Goal: Task Accomplishment & Management: Complete application form

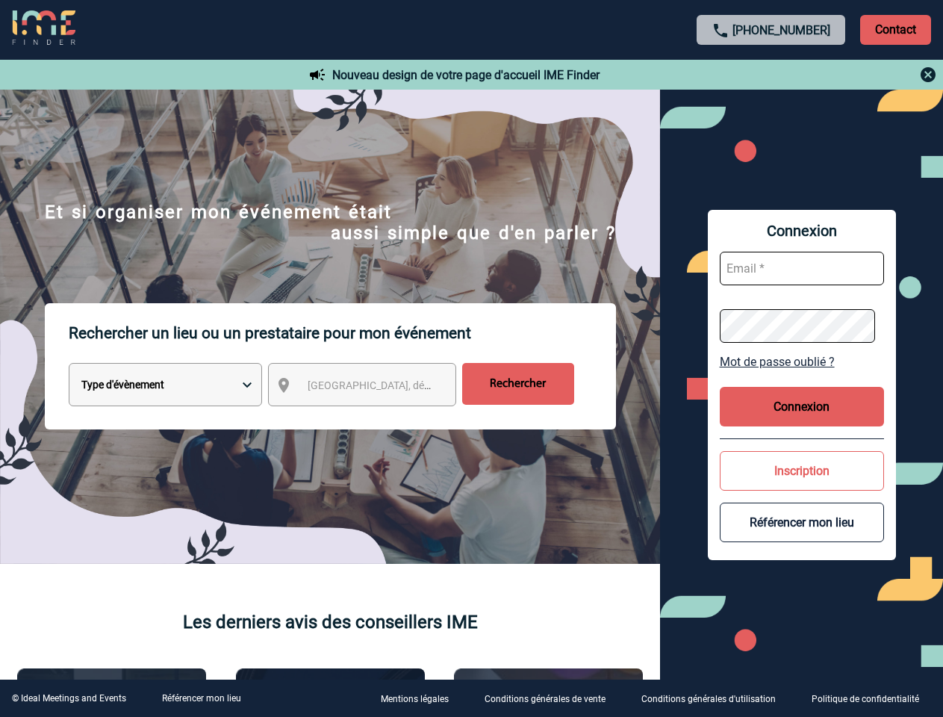
click at [471, 358] on p "Rechercher un lieu ou un prestataire pour mon événement" at bounding box center [342, 333] width 547 height 60
click at [895, 29] on p "Contact" at bounding box center [895, 30] width 71 height 30
click at [771, 75] on div at bounding box center [772, 75] width 332 height 18
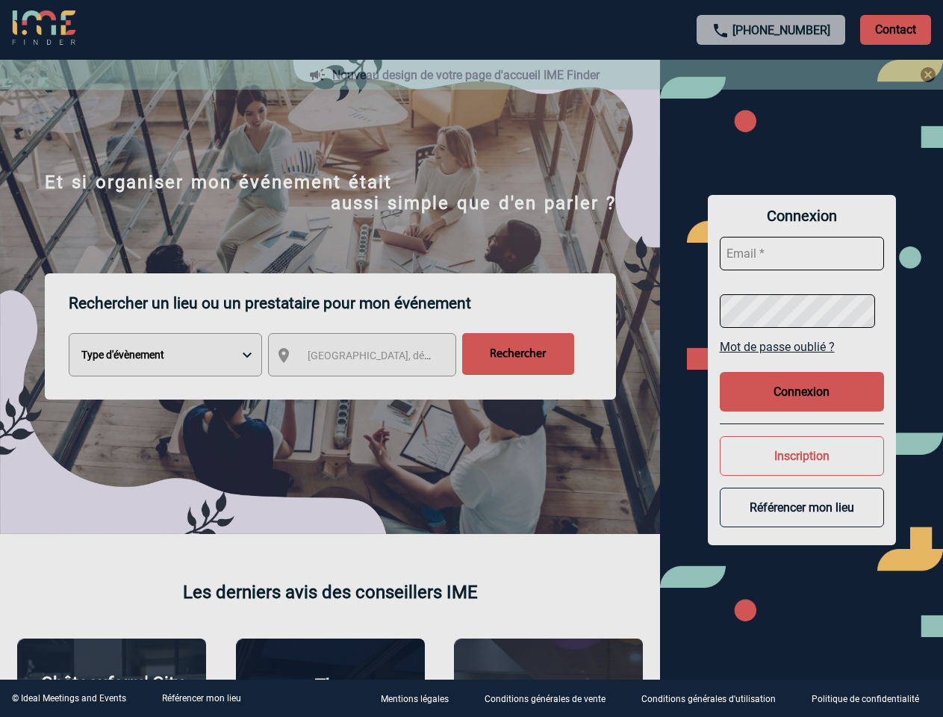
click at [376, 388] on div at bounding box center [471, 358] width 943 height 717
click at [802, 361] on div at bounding box center [471, 358] width 943 height 717
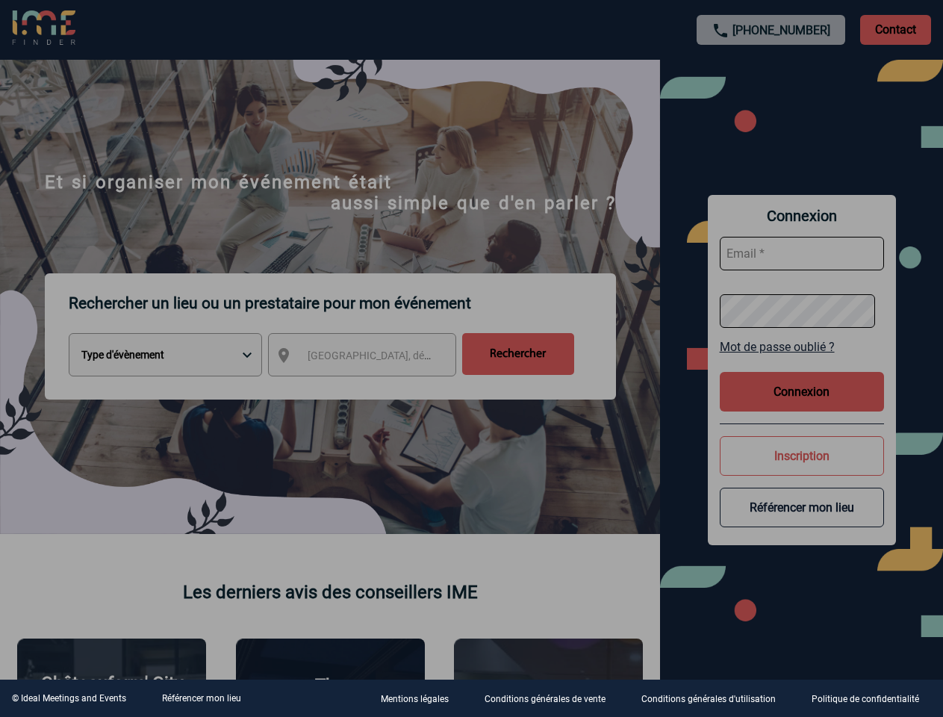
click at [802, 406] on div at bounding box center [471, 358] width 943 height 717
click at [802, 471] on div at bounding box center [471, 358] width 943 height 717
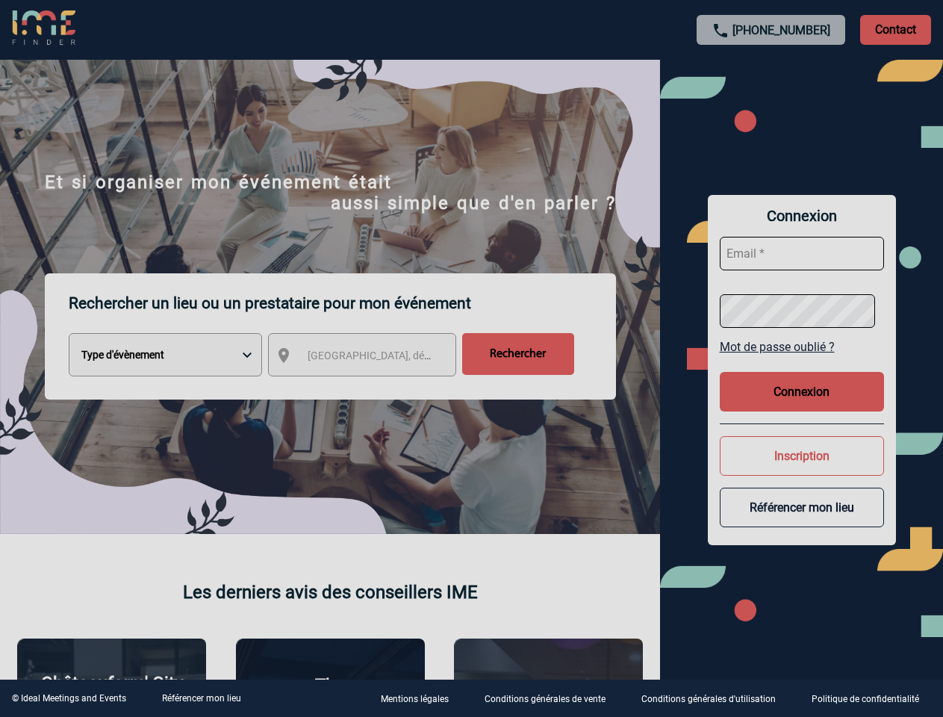
click at [802, 522] on button "Référencer mon lieu" at bounding box center [802, 508] width 164 height 40
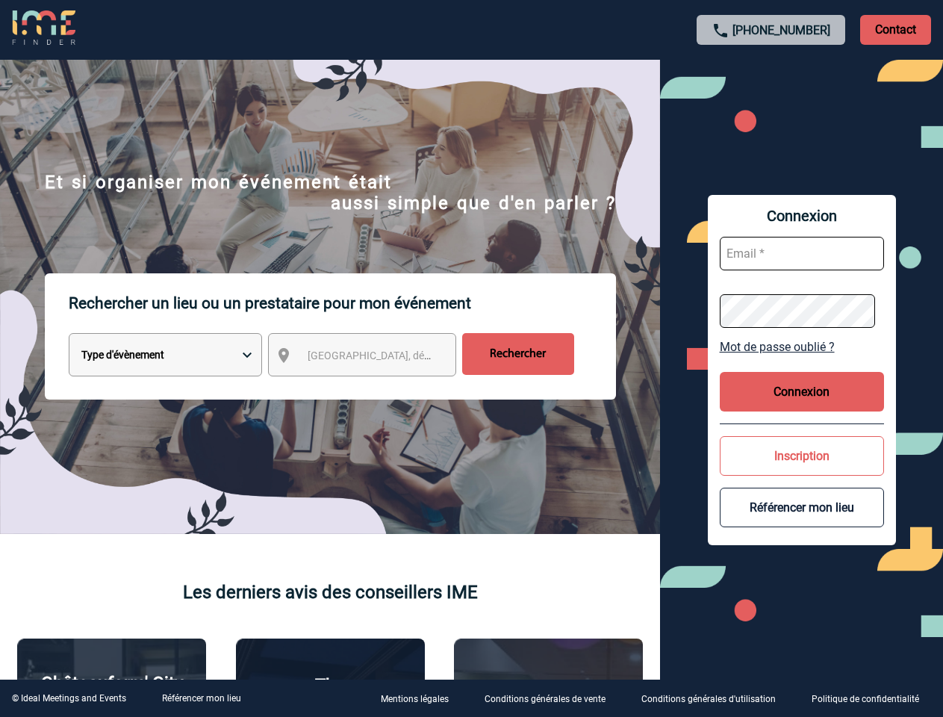
click at [201, 698] on link "Référencer mon lieu" at bounding box center [201, 698] width 79 height 10
